Goal: Transaction & Acquisition: Obtain resource

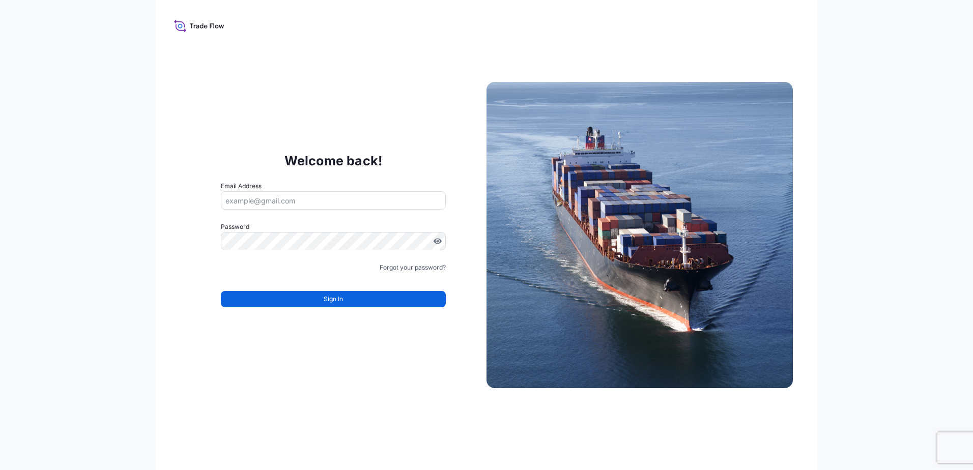
click at [341, 202] on input "Email Address" at bounding box center [333, 200] width 225 height 18
click at [320, 204] on input "Email Address" at bounding box center [333, 200] width 225 height 18
click at [0, 470] on com-1password-button at bounding box center [0, 470] width 0 height 0
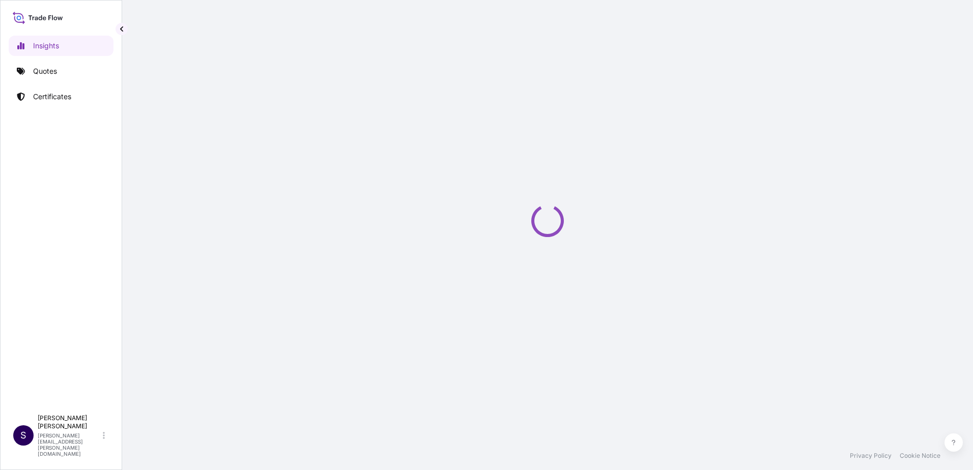
select select "2025"
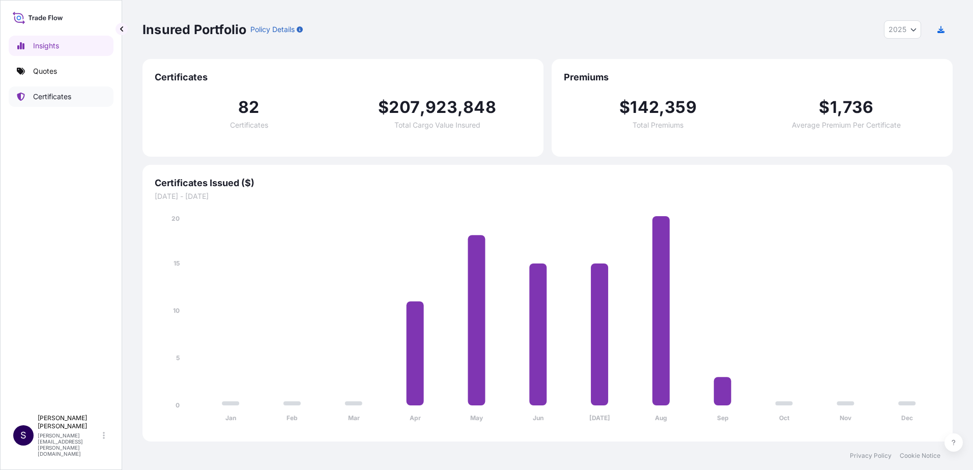
click at [74, 98] on link "Certificates" at bounding box center [61, 96] width 105 height 20
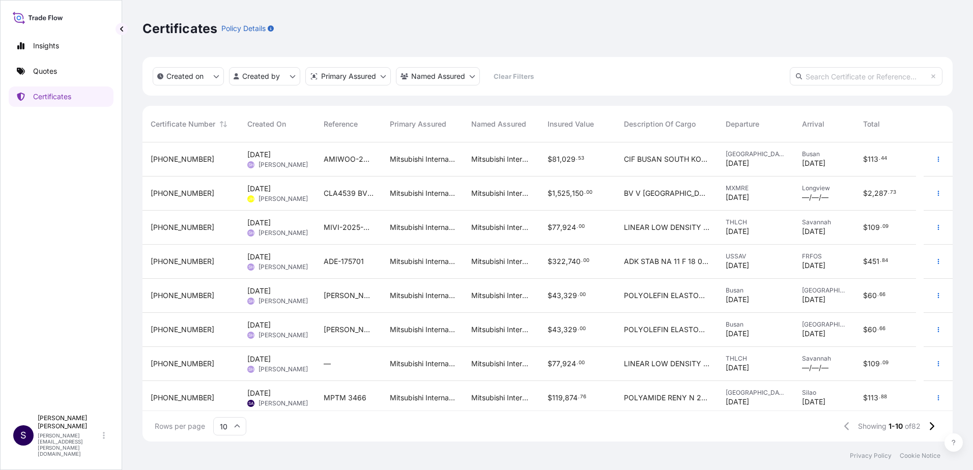
scroll to position [51, 0]
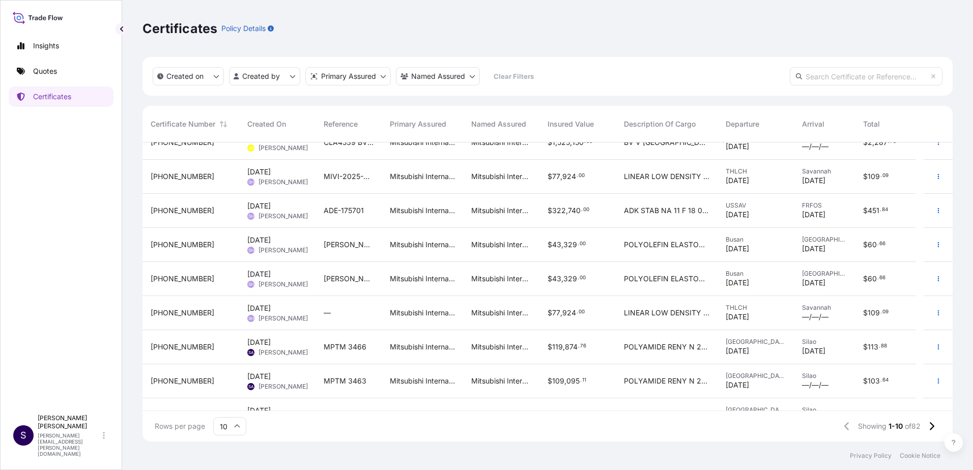
click at [349, 350] on span "MPTM 3466" at bounding box center [345, 347] width 43 height 10
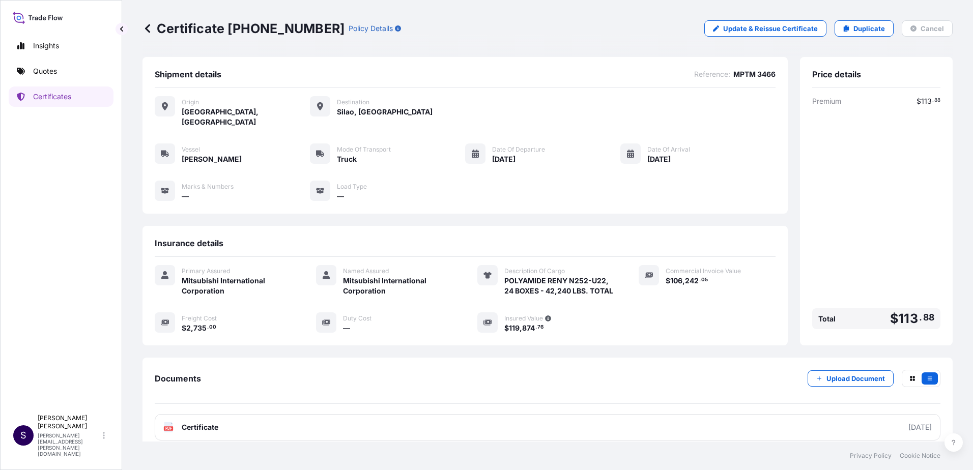
click at [147, 31] on icon at bounding box center [147, 28] width 10 height 10
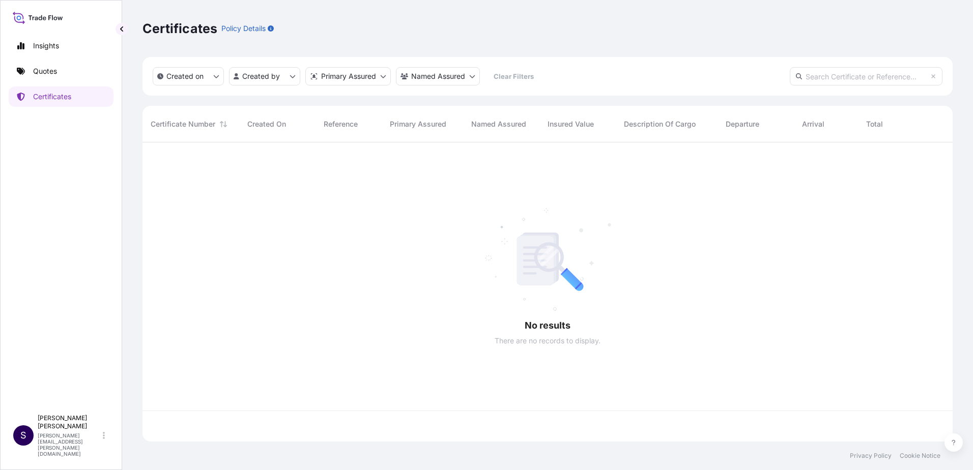
scroll to position [297, 802]
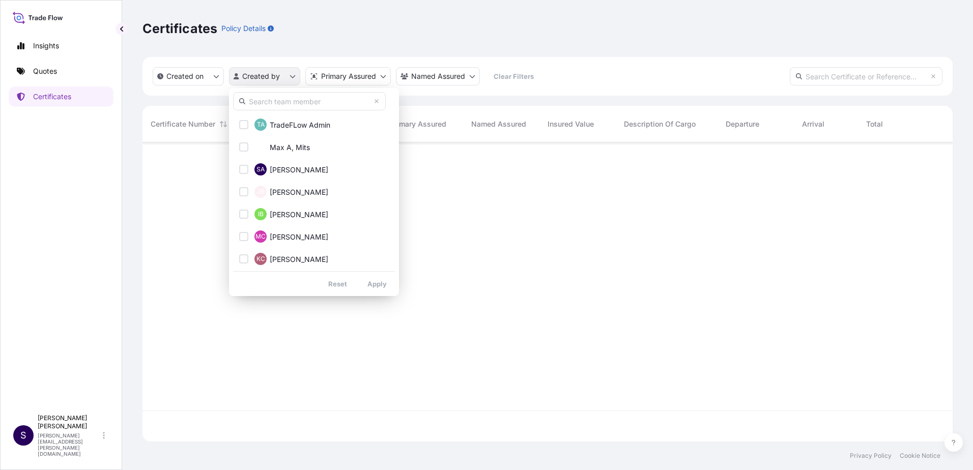
click at [273, 80] on html "Insights Quotes Certificates S [PERSON_NAME] [PERSON_NAME][EMAIL_ADDRESS][PERSO…" at bounding box center [486, 235] width 973 height 470
click at [244, 169] on div "Select Option" at bounding box center [243, 169] width 9 height 9
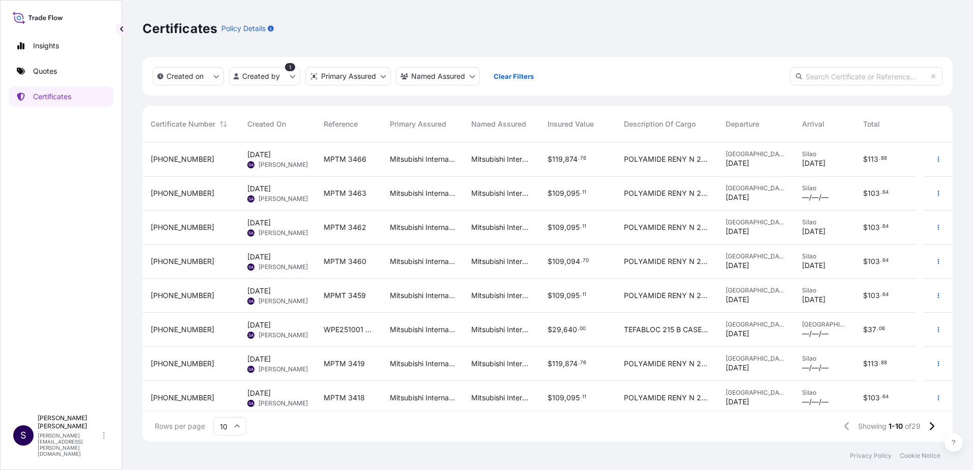
click at [361, 229] on span "MPTM 3462" at bounding box center [345, 227] width 43 height 10
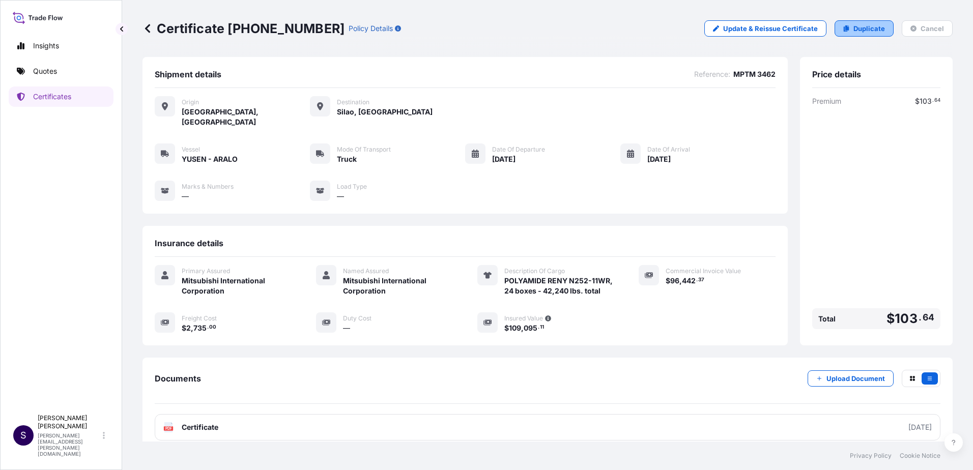
click at [853, 26] on p "Duplicate" at bounding box center [869, 28] width 32 height 10
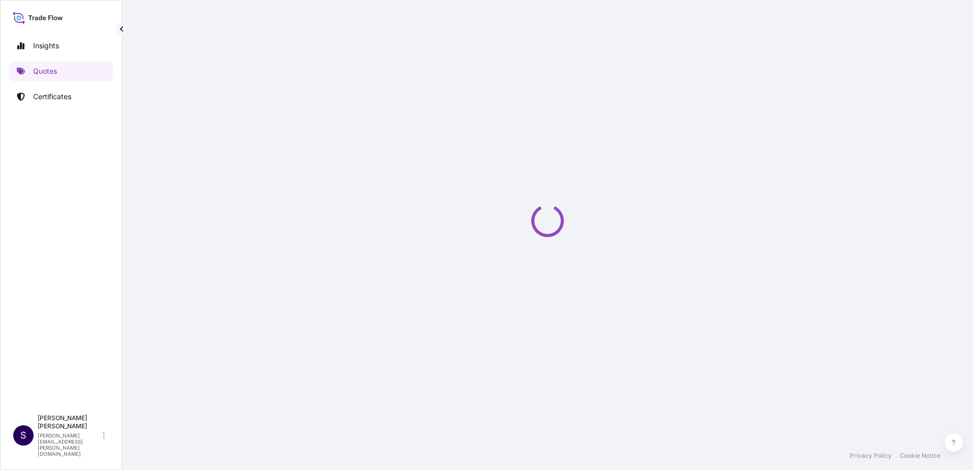
select select "Truck"
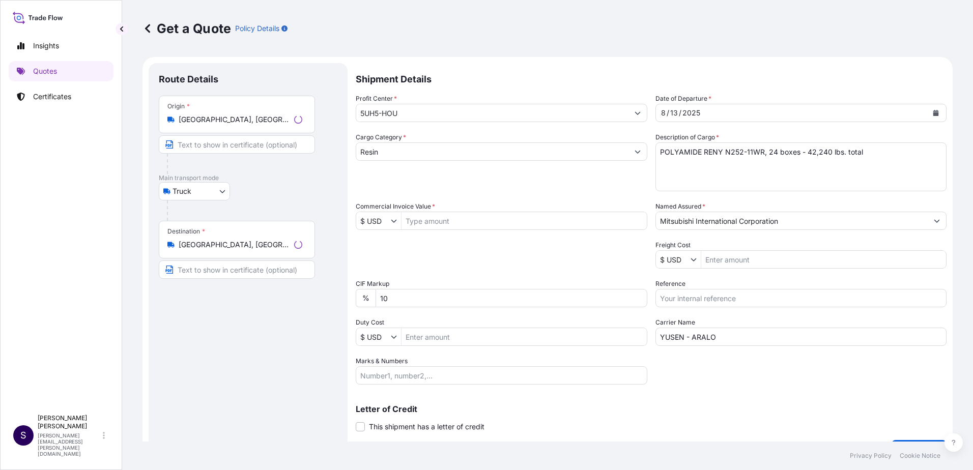
scroll to position [16, 0]
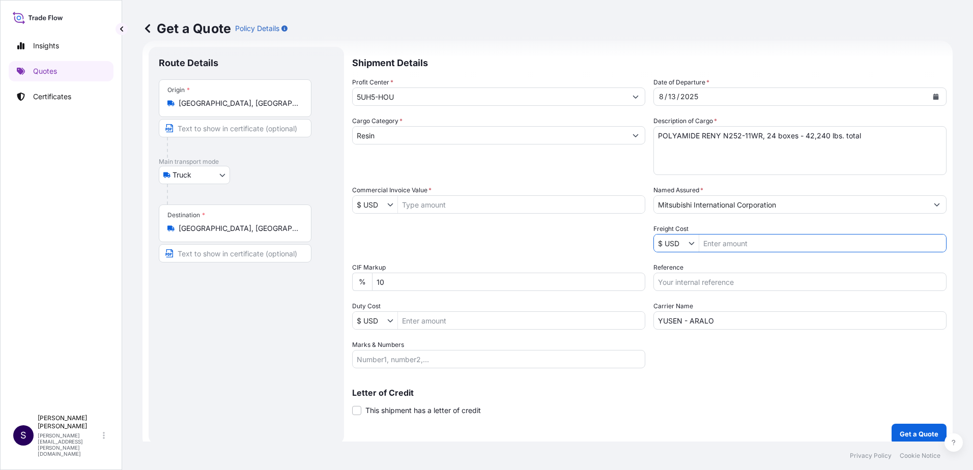
click at [755, 241] on input "Freight Cost" at bounding box center [822, 243] width 247 height 18
click at [522, 210] on input "Commercial Invoice Value *" at bounding box center [521, 204] width 247 height 18
type input "96,442.37"
click at [713, 249] on input "Freight Cost" at bounding box center [822, 243] width 247 height 18
click at [732, 242] on input "Freight Cost" at bounding box center [822, 243] width 247 height 18
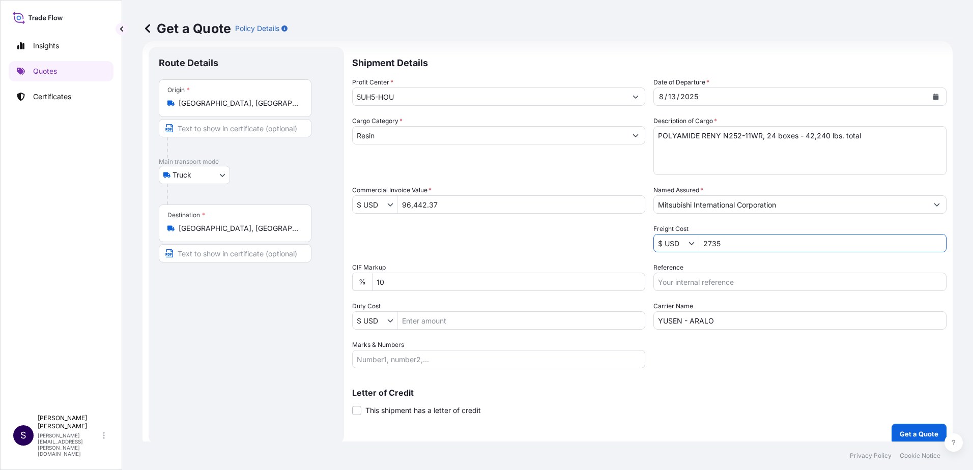
type input "2,735"
click at [665, 283] on input "Reference" at bounding box center [799, 282] width 293 height 18
type input "m"
type input "MPTM 3509"
click at [762, 390] on p "Letter of Credit" at bounding box center [649, 393] width 594 height 8
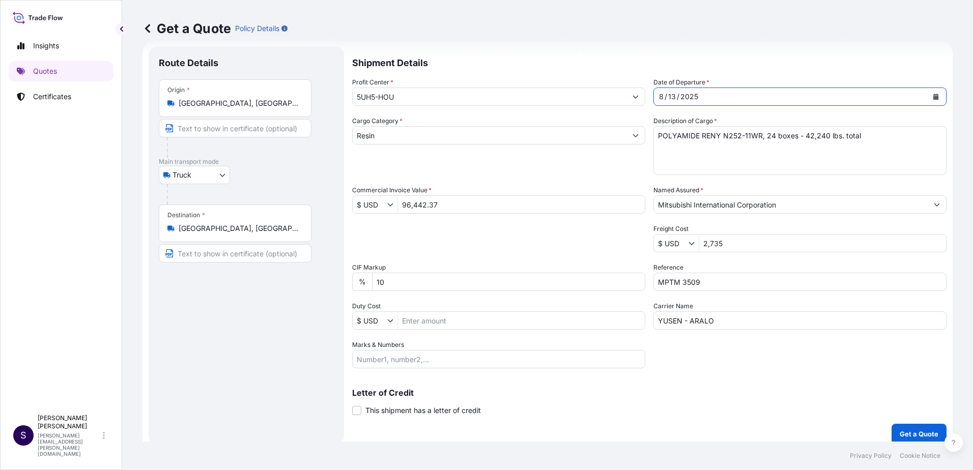
click at [931, 94] on button "Calendar" at bounding box center [935, 97] width 16 height 16
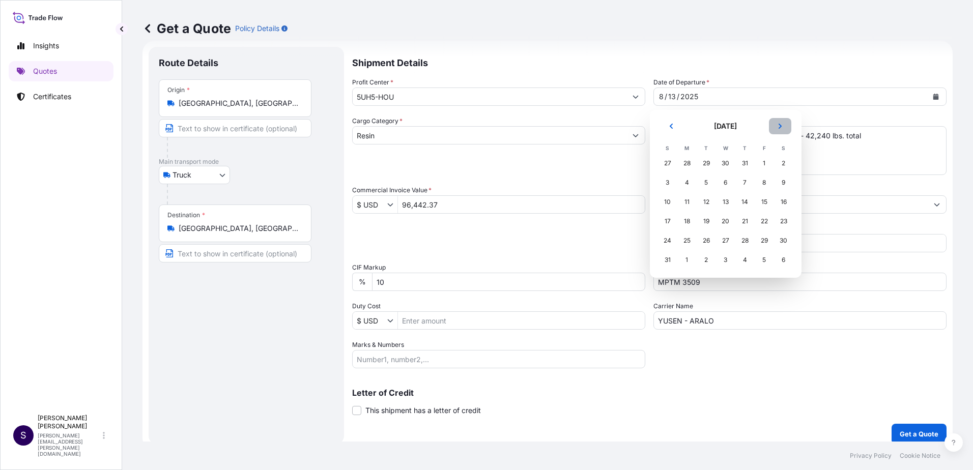
click at [777, 125] on icon "Next" at bounding box center [780, 126] width 6 height 6
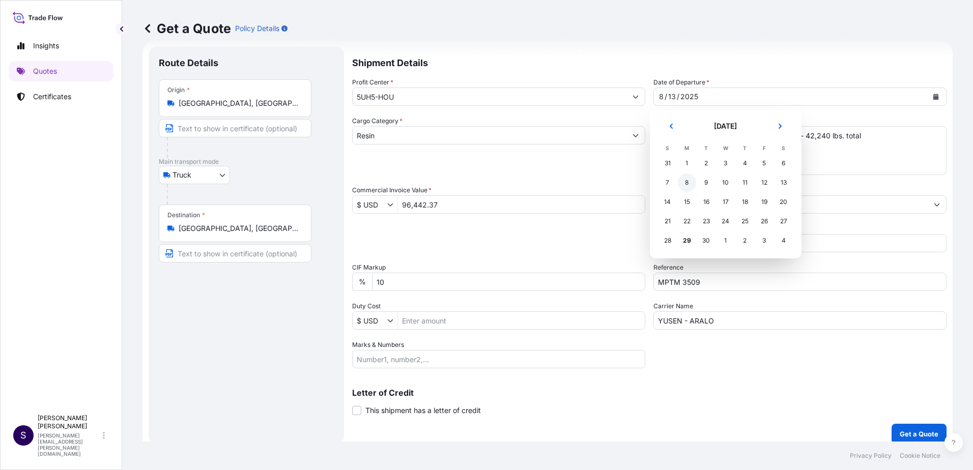
click at [688, 182] on div "8" at bounding box center [687, 182] width 18 height 18
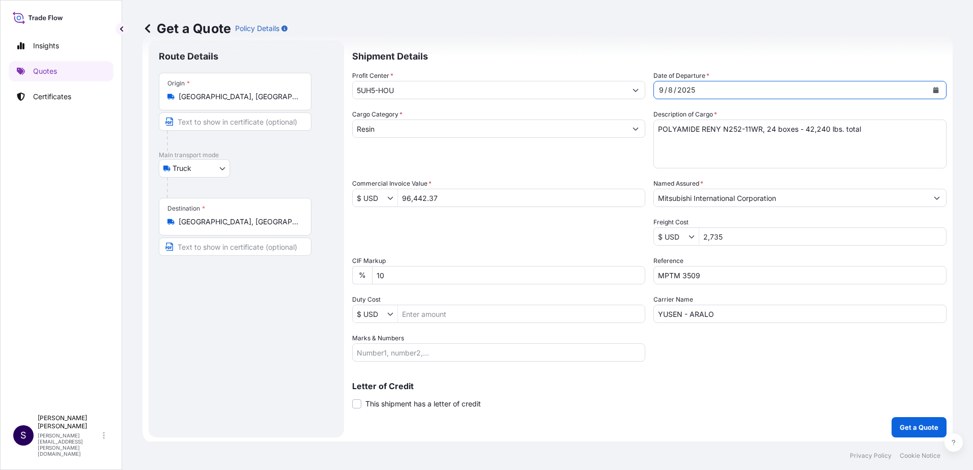
scroll to position [25, 0]
click at [899, 426] on p "Get a Quote" at bounding box center [918, 425] width 39 height 10
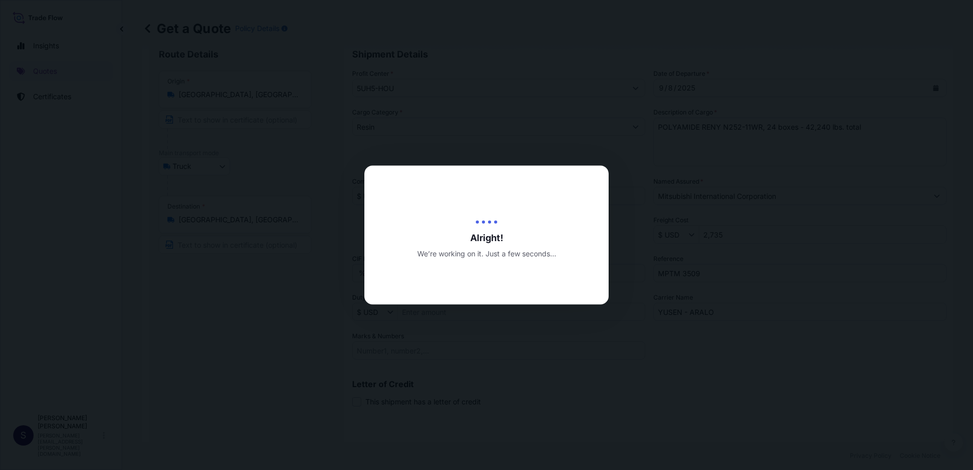
type input "[DATE]"
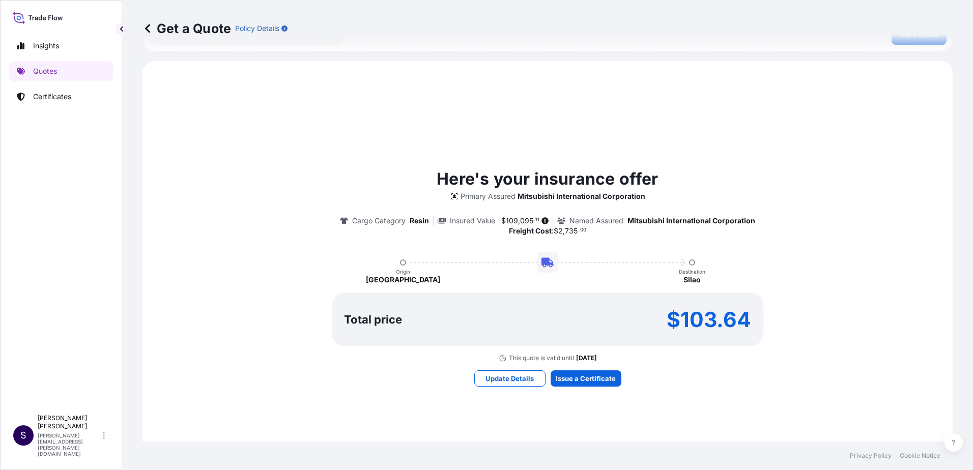
scroll to position [458, 0]
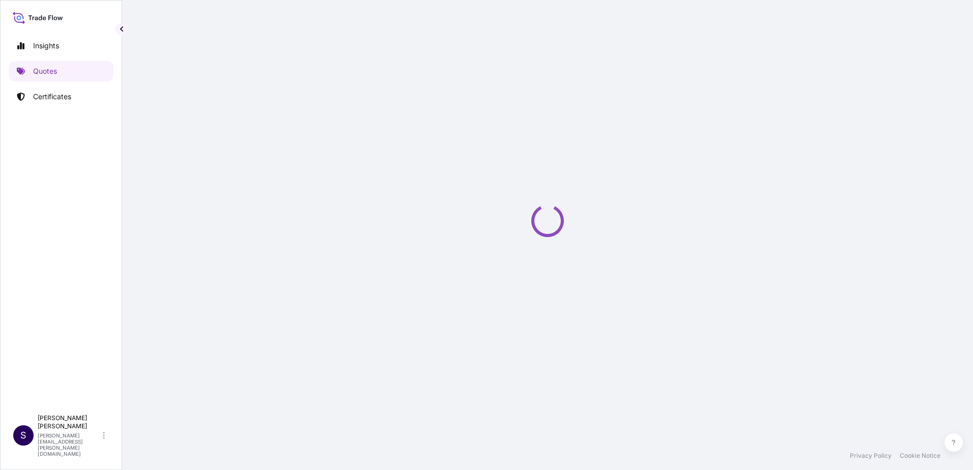
select select "Truck"
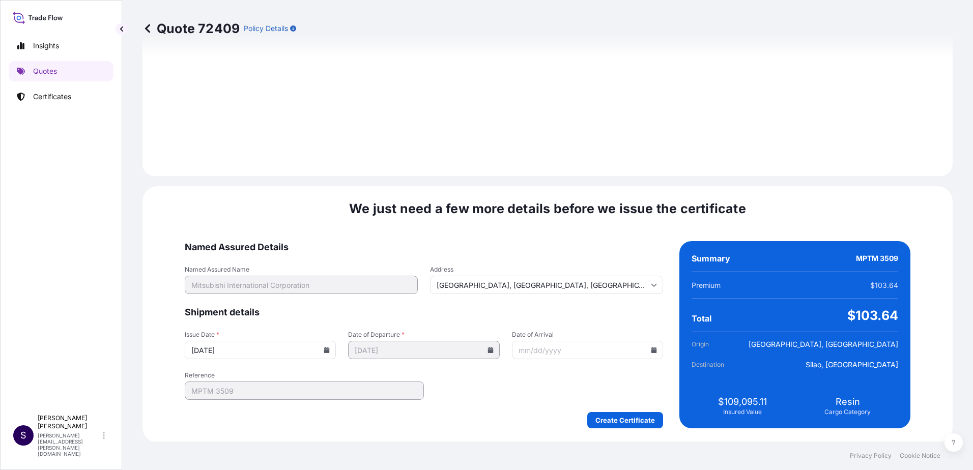
scroll to position [1226, 0]
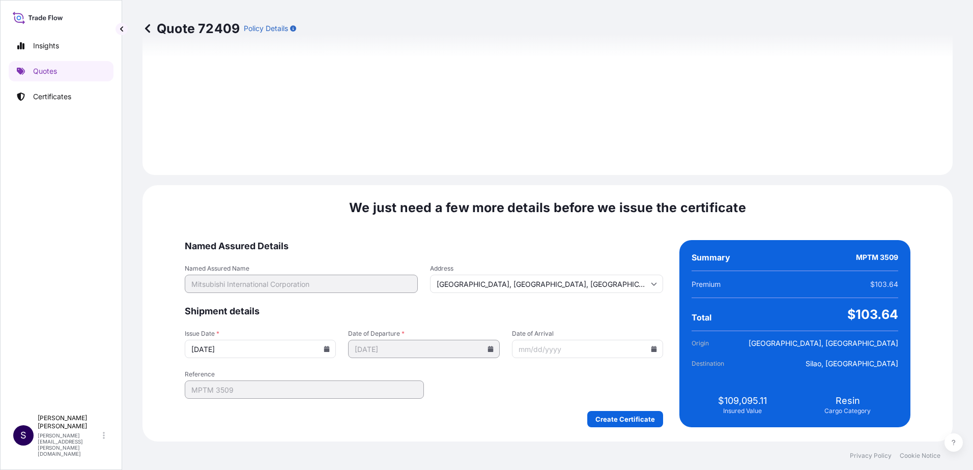
click at [336, 355] on input "[DATE]" at bounding box center [260, 349] width 151 height 18
click at [336, 344] on input "[DATE]" at bounding box center [260, 349] width 151 height 18
click at [330, 349] on icon at bounding box center [327, 349] width 6 height 6
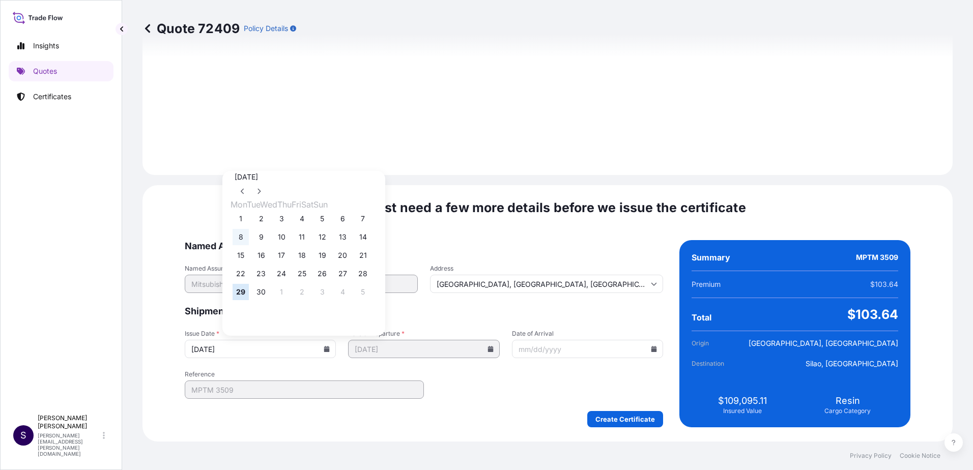
click at [244, 238] on button "8" at bounding box center [240, 237] width 16 height 16
type input "[DATE]"
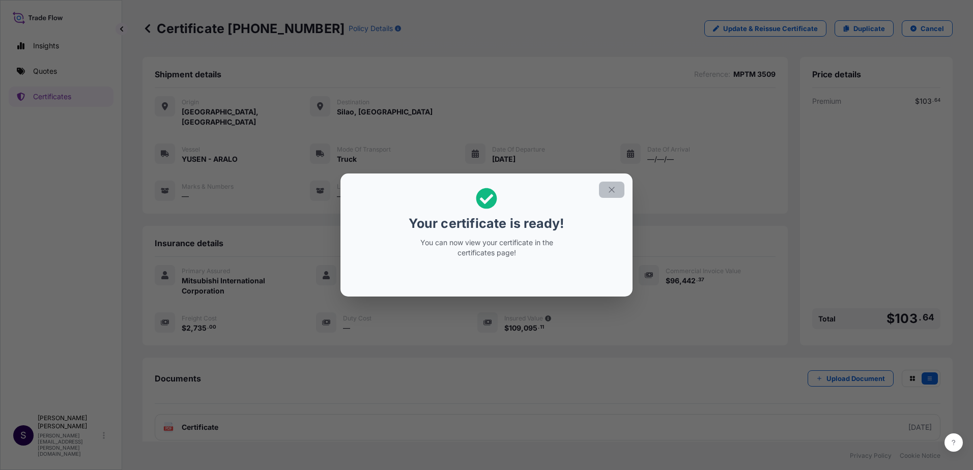
click at [617, 190] on button "button" at bounding box center [611, 190] width 25 height 16
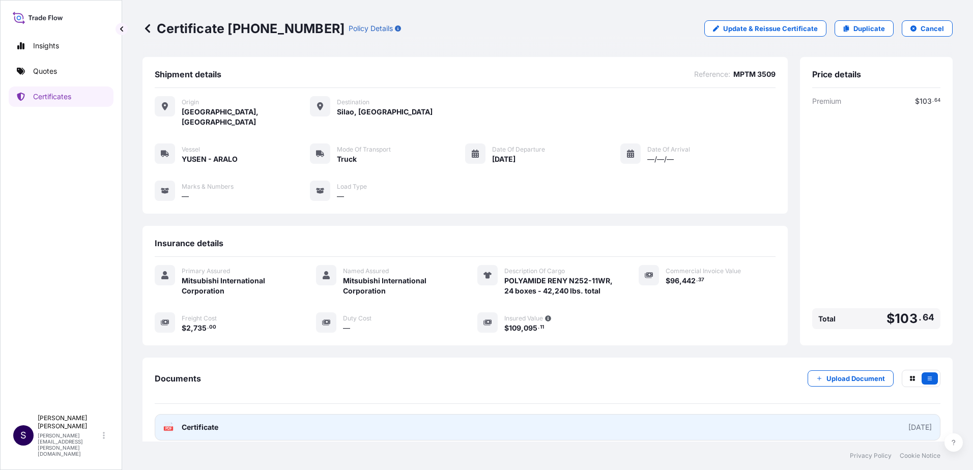
click at [826, 419] on link "PDF Certificate [DATE]" at bounding box center [547, 427] width 785 height 26
